Goal: Information Seeking & Learning: Understand process/instructions

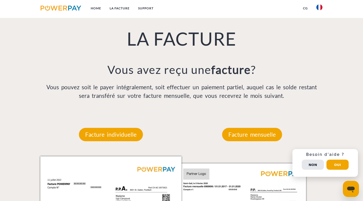
scroll to position [362, 0]
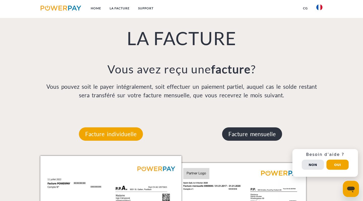
click at [249, 133] on p "Facture mensuelle" at bounding box center [252, 134] width 60 height 14
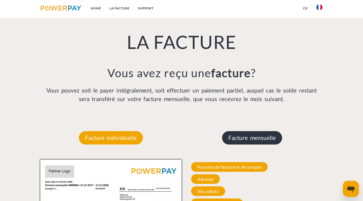
scroll to position [357, 0]
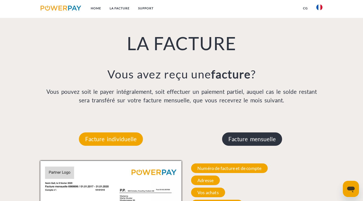
click at [241, 137] on p "Facture mensuelle" at bounding box center [252, 139] width 60 height 14
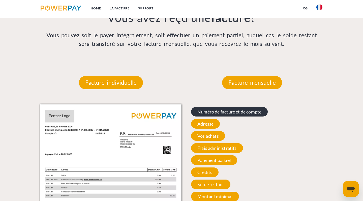
scroll to position [418, 0]
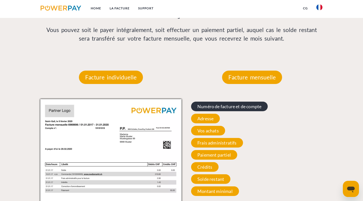
click at [213, 104] on span "Numéro de facture et de compte" at bounding box center [229, 107] width 77 height 10
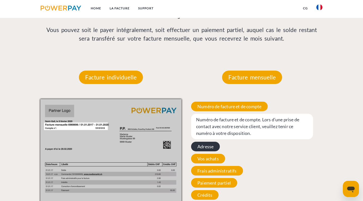
click at [210, 145] on span "Adresse" at bounding box center [205, 147] width 29 height 10
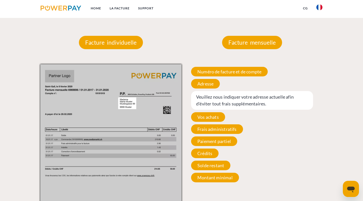
scroll to position [459, 0]
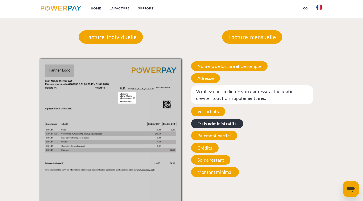
click at [207, 121] on span "Frais administratifs" at bounding box center [217, 124] width 52 height 10
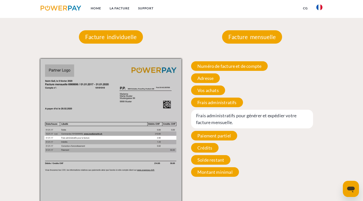
click at [205, 147] on span "Crédits" at bounding box center [204, 148] width 27 height 10
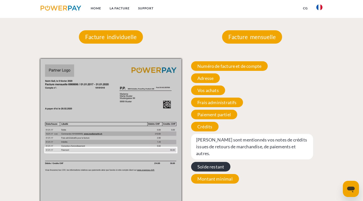
click at [207, 162] on span "Solde restant" at bounding box center [210, 167] width 39 height 10
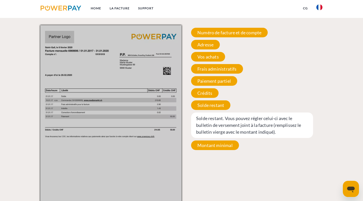
scroll to position [493, 0]
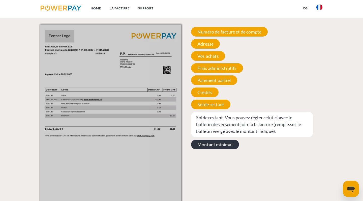
click at [218, 145] on span "Montant minimal" at bounding box center [215, 145] width 48 height 10
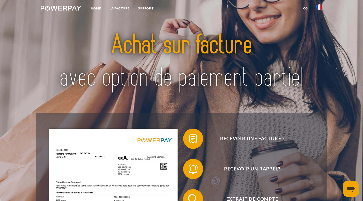
scroll to position [0, 0]
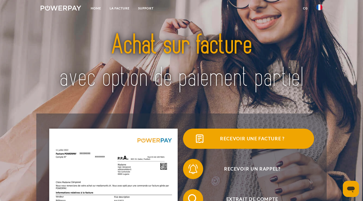
click at [248, 139] on span "Recevoir une facture ?" at bounding box center [253, 139] width 124 height 20
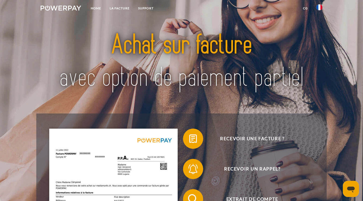
scroll to position [0, 0]
click at [120, 7] on link "LA FACTURE" at bounding box center [119, 8] width 28 height 9
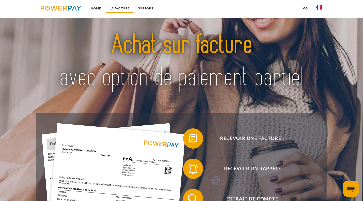
scroll to position [351, 0]
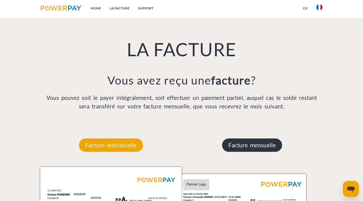
click at [248, 145] on p "Facture mensuelle" at bounding box center [252, 145] width 60 height 14
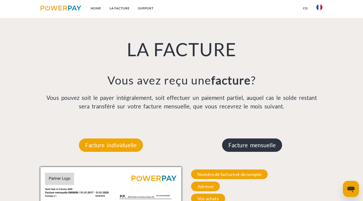
click at [248, 145] on p "Facture mensuelle" at bounding box center [252, 145] width 60 height 14
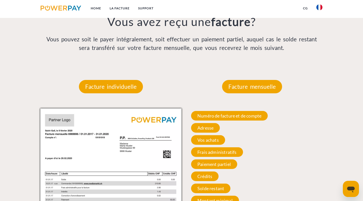
scroll to position [409, 0]
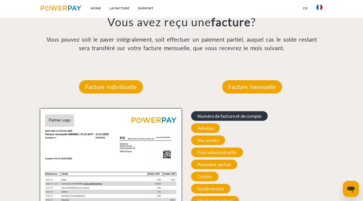
click at [217, 115] on span "Numéro de facture et de compte" at bounding box center [229, 116] width 77 height 10
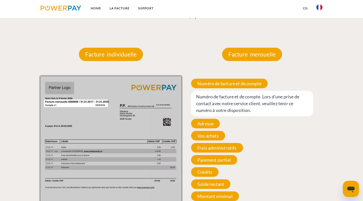
scroll to position [442, 0]
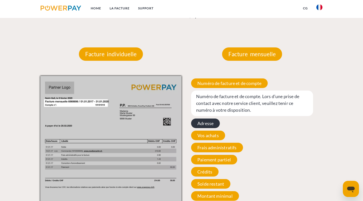
click at [206, 122] on span "Adresse" at bounding box center [205, 124] width 29 height 10
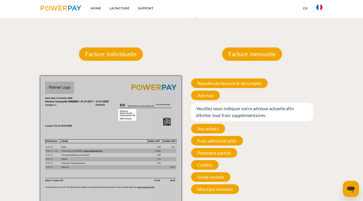
click at [129, 113] on img at bounding box center [110, 176] width 141 height 200
click at [134, 113] on img at bounding box center [110, 176] width 141 height 200
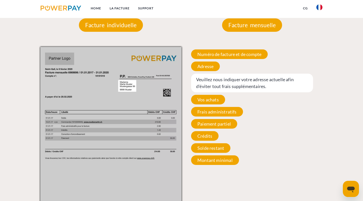
scroll to position [474, 0]
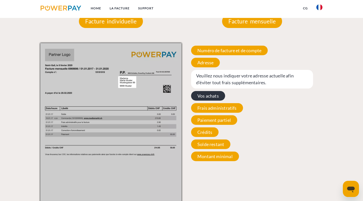
click at [210, 96] on span "Vos achats" at bounding box center [208, 96] width 34 height 10
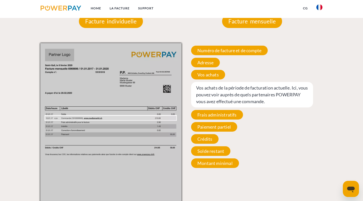
click at [217, 113] on span "Frais administratifs" at bounding box center [217, 115] width 52 height 10
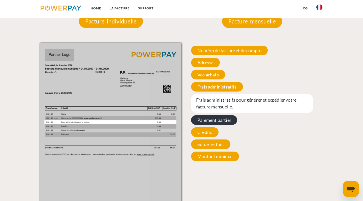
click at [216, 119] on span "Paiement partiel" at bounding box center [214, 120] width 46 height 10
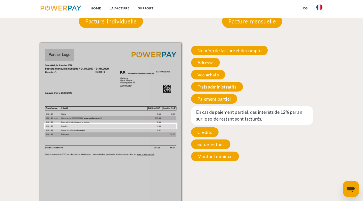
scroll to position [342, 0]
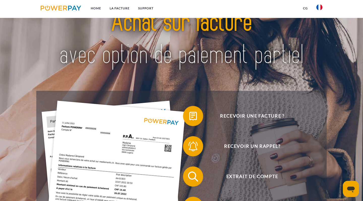
scroll to position [24, 0]
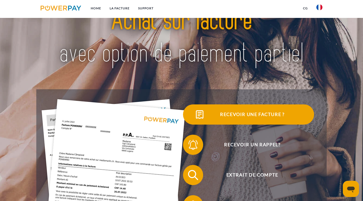
click at [228, 113] on span "Recevoir une facture ?" at bounding box center [253, 114] width 124 height 20
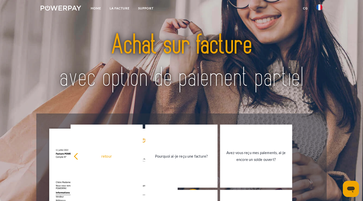
scroll to position [0, 0]
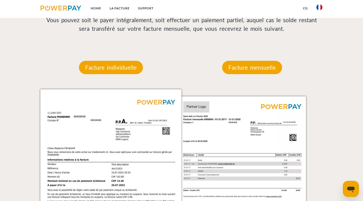
scroll to position [356, 0]
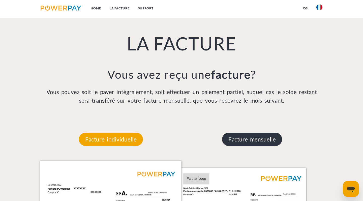
click at [251, 137] on p "Facture mensuelle" at bounding box center [252, 140] width 60 height 14
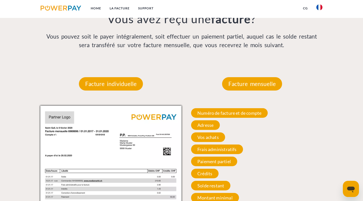
scroll to position [413, 0]
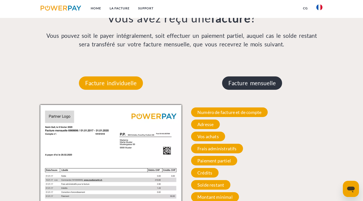
click at [248, 82] on p "Facture mensuelle" at bounding box center [252, 83] width 60 height 14
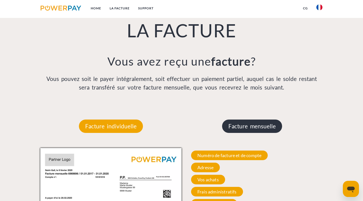
scroll to position [369, 0]
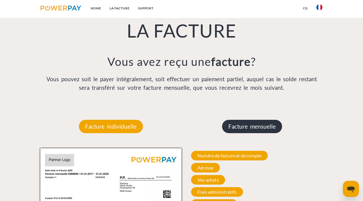
click at [260, 124] on p "Facture mensuelle" at bounding box center [252, 127] width 60 height 14
click at [254, 126] on p "Facture mensuelle" at bounding box center [252, 127] width 60 height 14
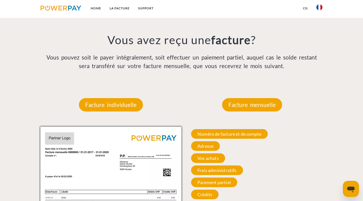
scroll to position [392, 0]
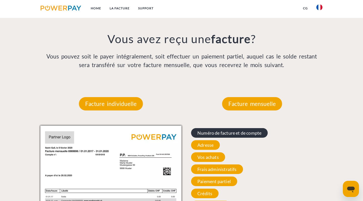
click at [228, 132] on span "Numéro de facture et de compte" at bounding box center [229, 133] width 77 height 10
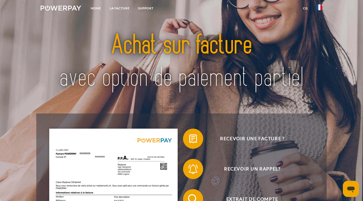
scroll to position [0, 0]
